Goal: Find specific page/section: Find specific page/section

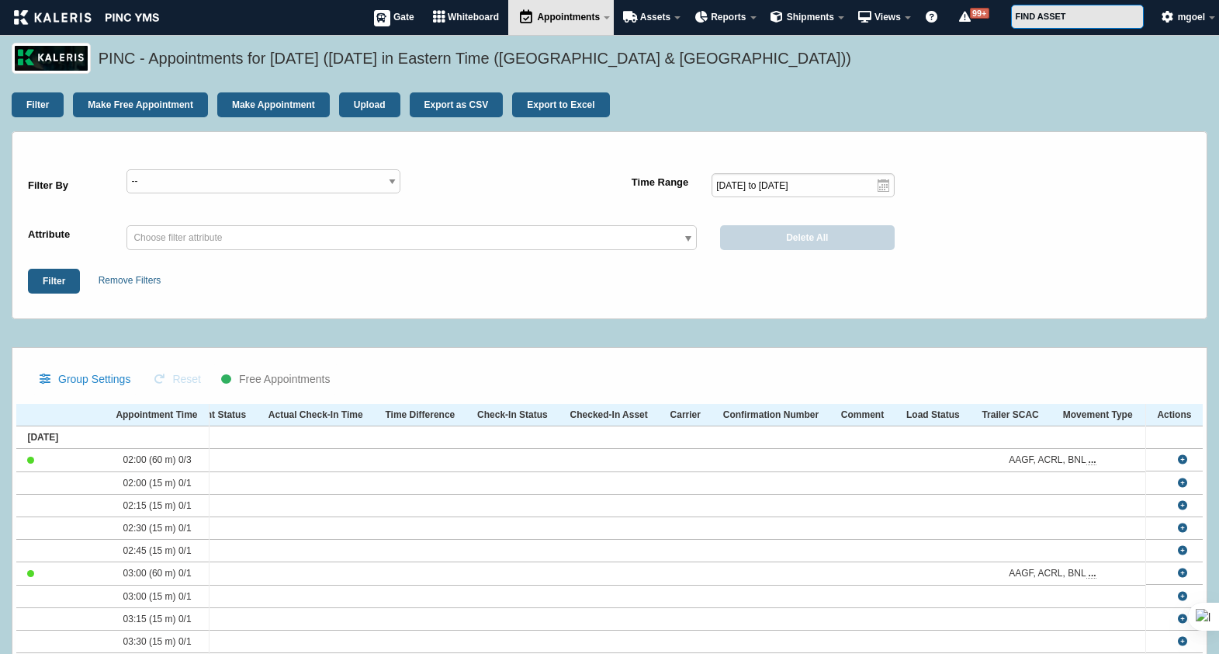
select select
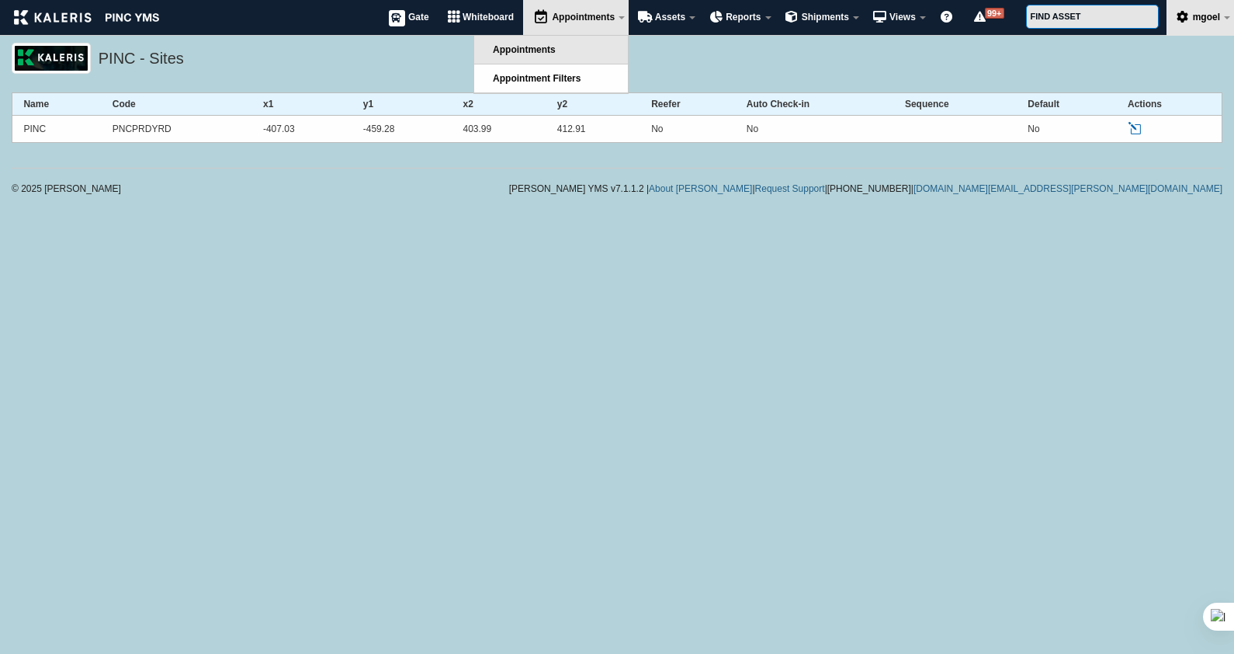
click at [552, 54] on span "Appointments" at bounding box center [524, 49] width 63 height 11
